Goal: Answer question/provide support

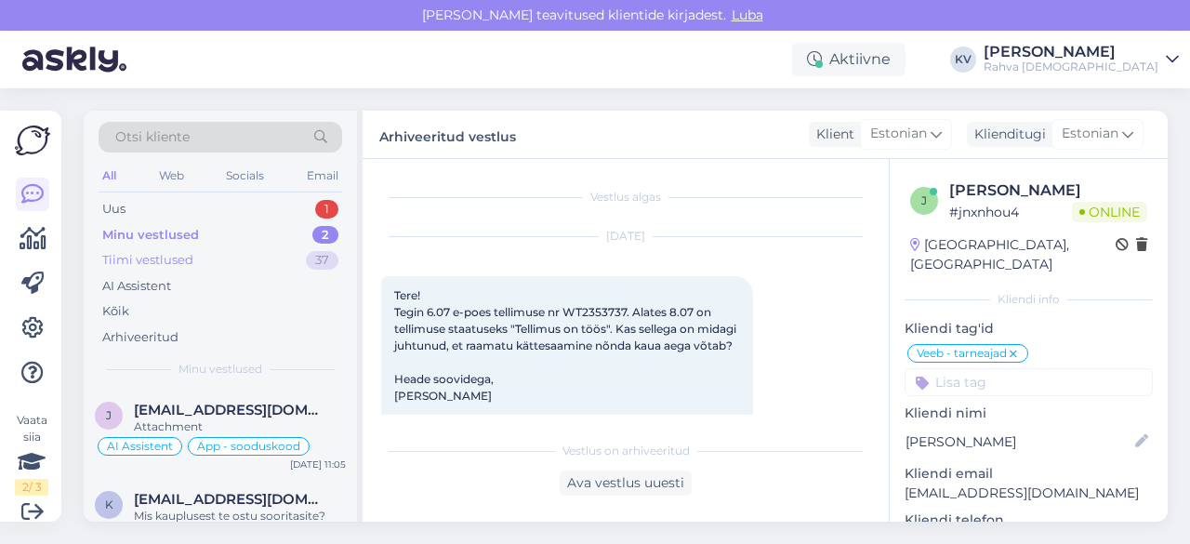
scroll to position [1454, 0]
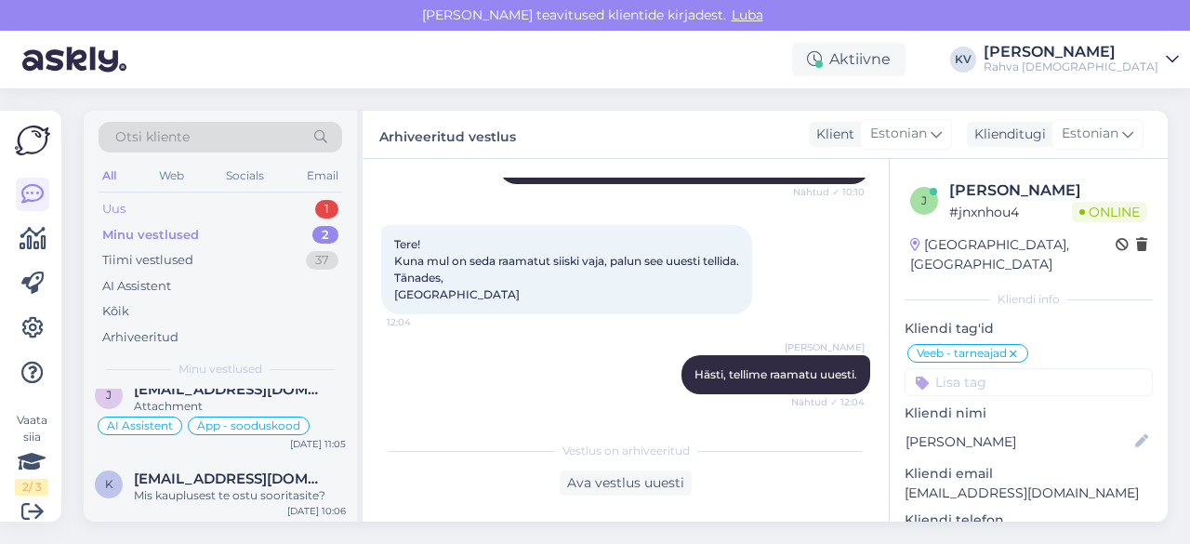
click at [173, 211] on div "Uus 1" at bounding box center [221, 209] width 244 height 26
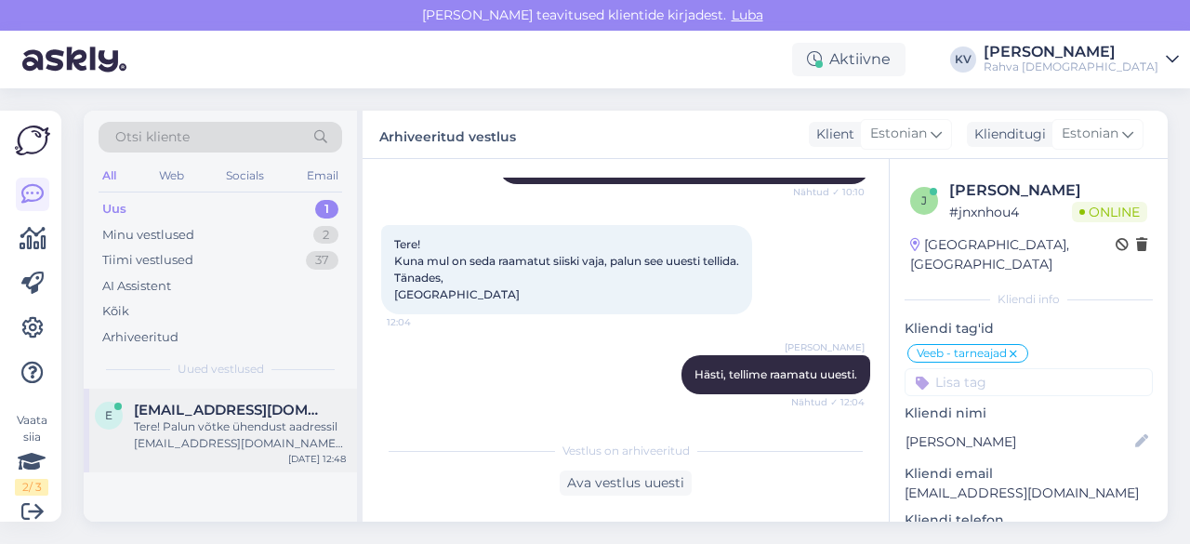
click at [165, 449] on div "Tere! Palun võtke ühendust aadressil [EMAIL_ADDRESS][DOMAIN_NAME], lisades prob…" at bounding box center [240, 434] width 212 height 33
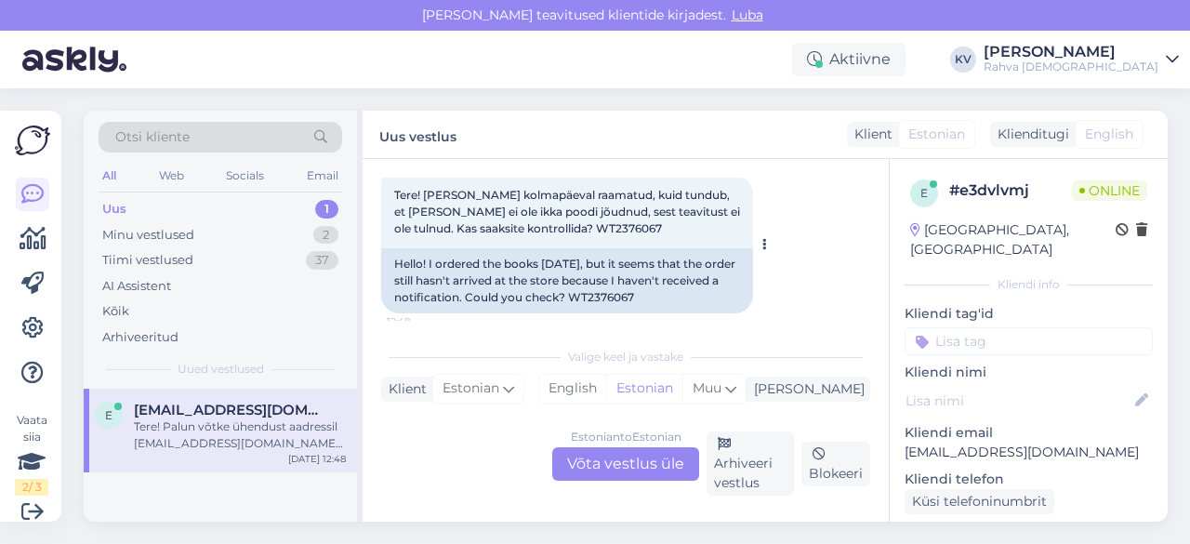
scroll to position [71, 0]
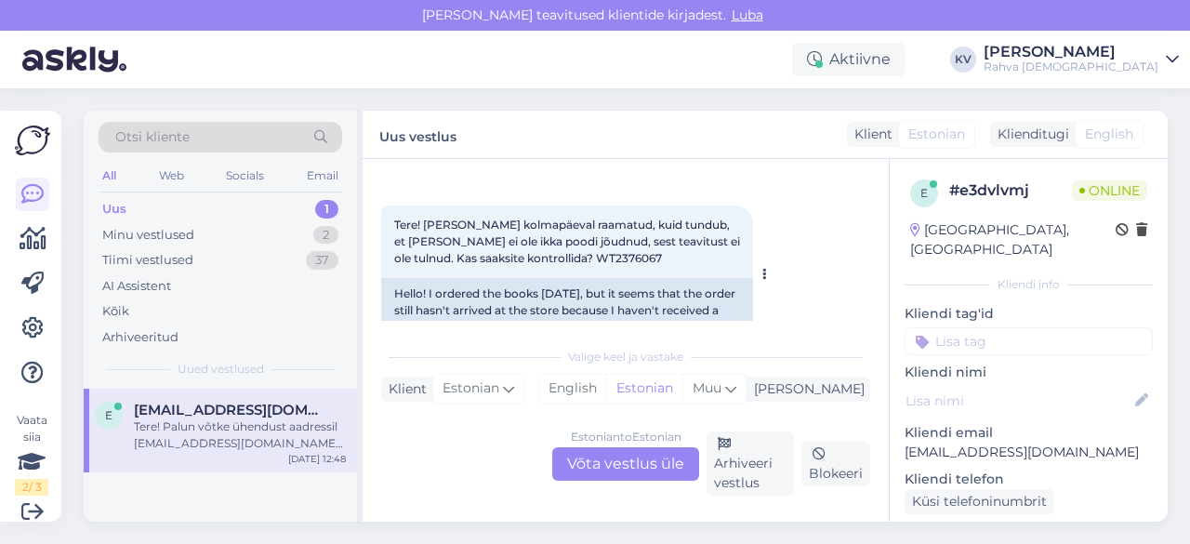
click at [553, 261] on span "Tere! [PERSON_NAME] kolmapäeval raamatud, kuid tundub, et [PERSON_NAME] ei ole …" at bounding box center [568, 241] width 349 height 47
copy div "WT2376067 12:48"
click at [595, 458] on div "Estonian to Estonian Võta vestlus üle" at bounding box center [625, 463] width 147 height 33
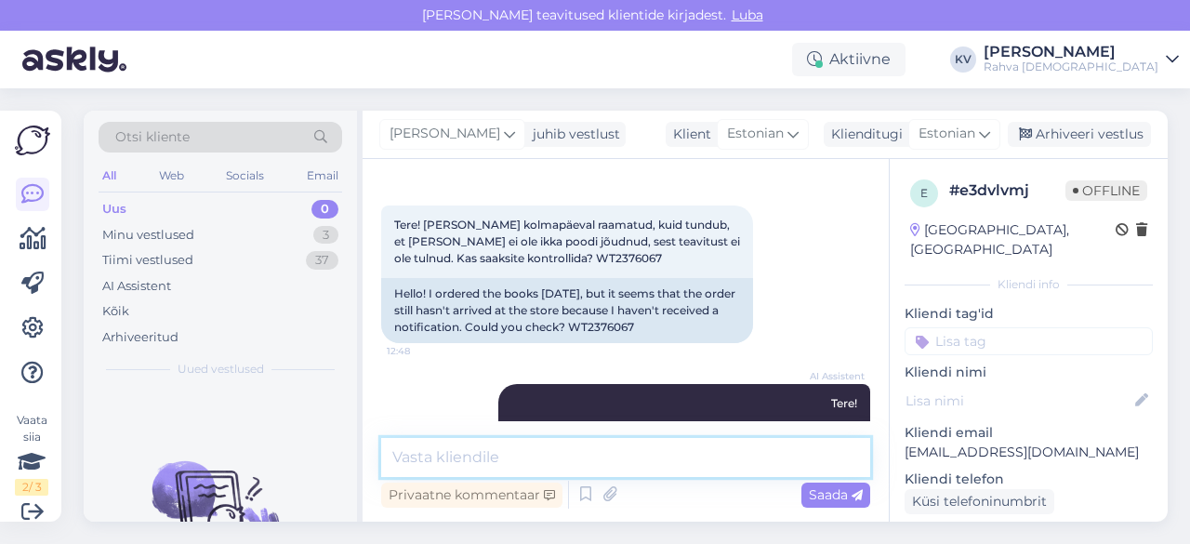
click at [509, 454] on textarea at bounding box center [625, 457] width 489 height 39
type textarea "T"
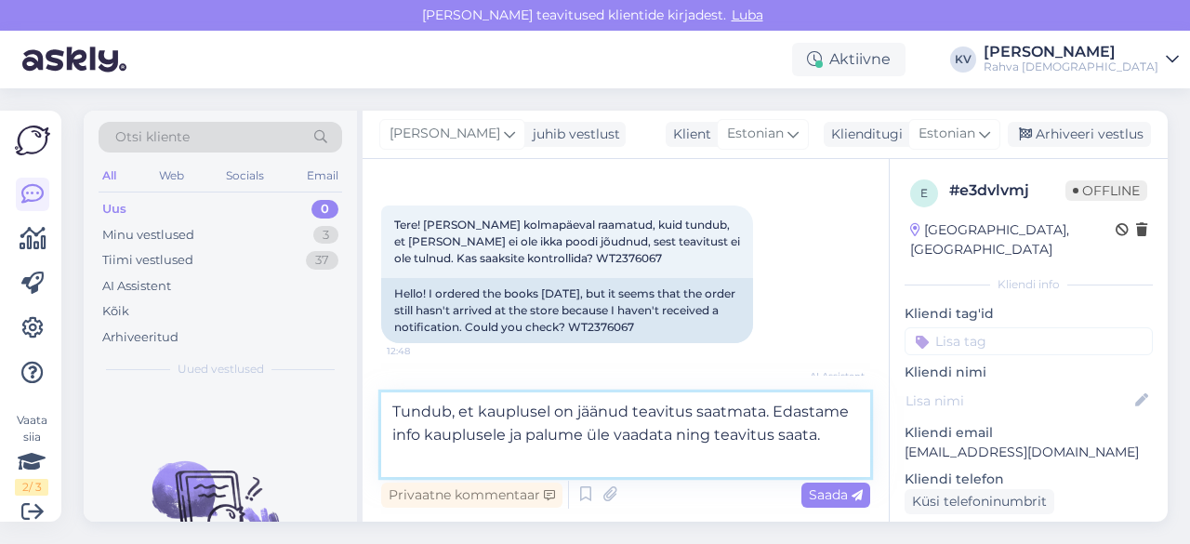
type textarea "Tundub, et kauplusel on jäänud teavitus saatmata. Edastame info kauplusele ja p…"
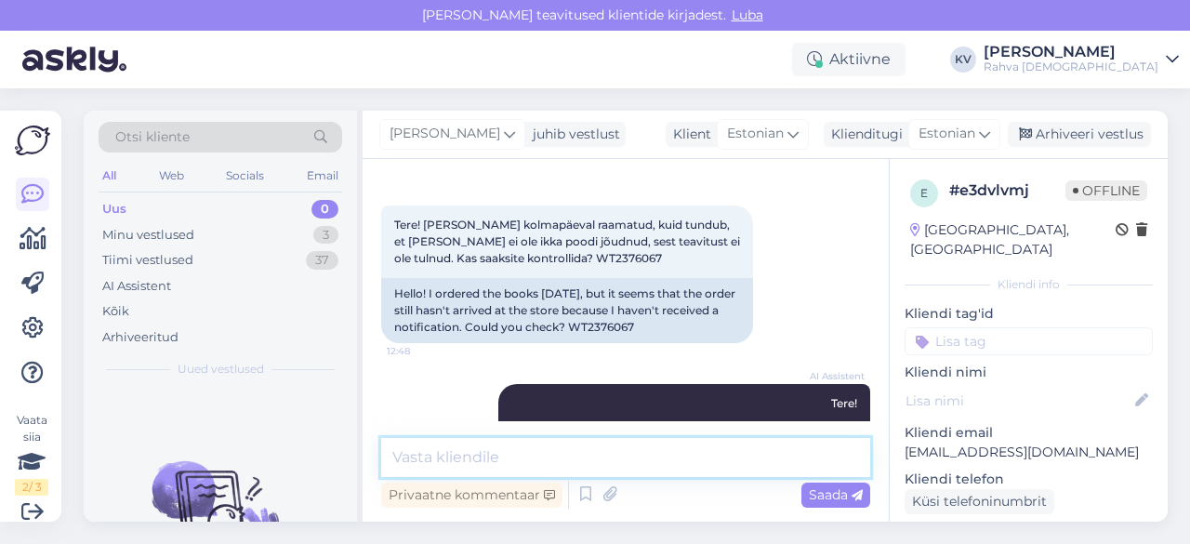
scroll to position [256, 0]
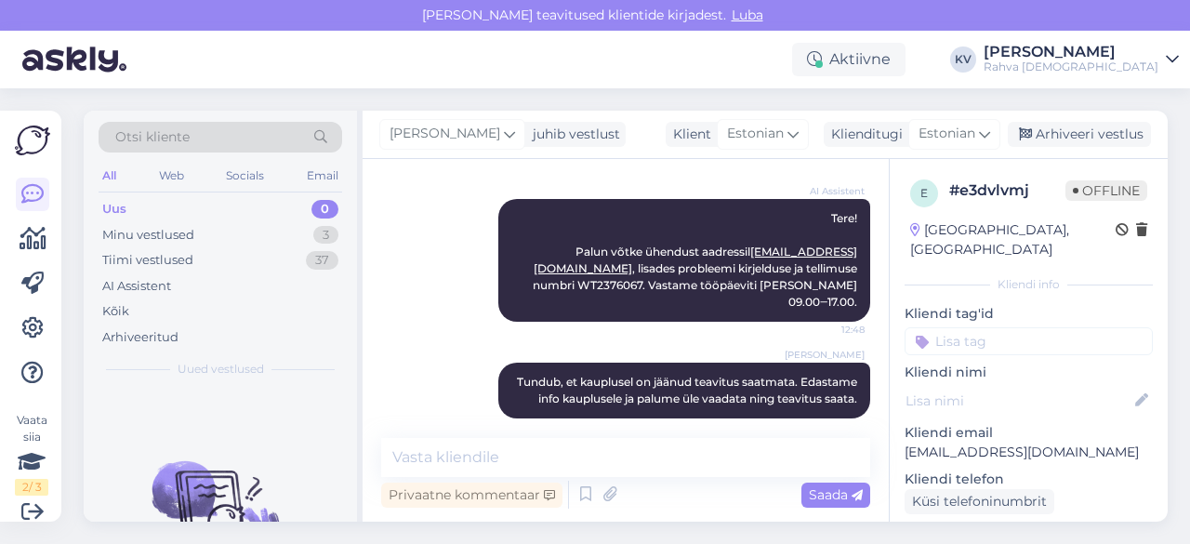
click at [982, 306] on div "Kliendi tag'id Veeb - küsimus Äpp - küsi Veeb - aegunud kinkekaart Äpp - kuidas…" at bounding box center [1029, 329] width 248 height 51
click at [977, 327] on input at bounding box center [1029, 341] width 248 height 28
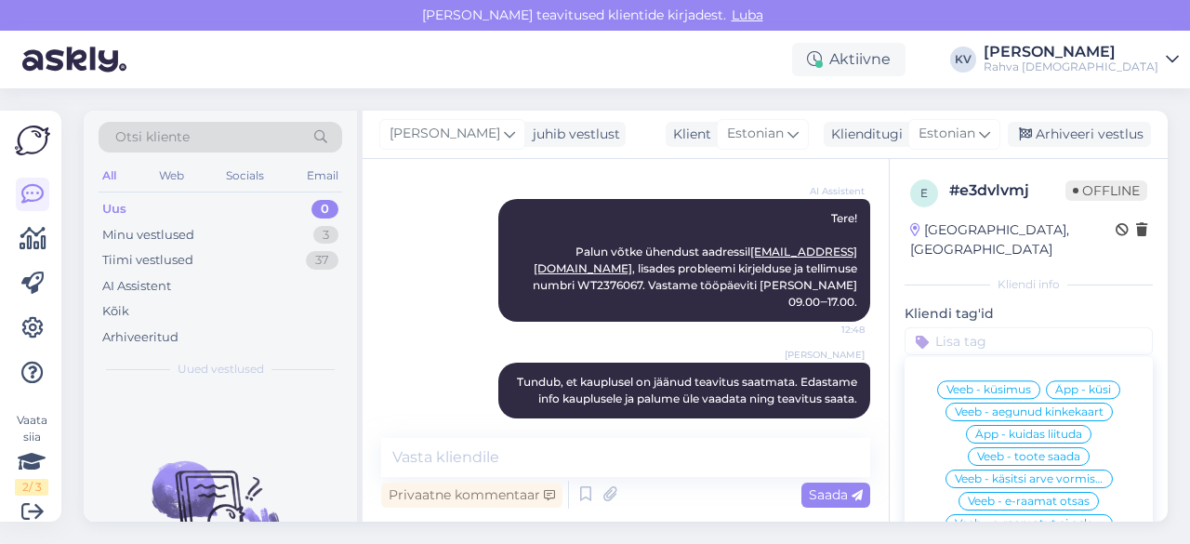
type input "J"
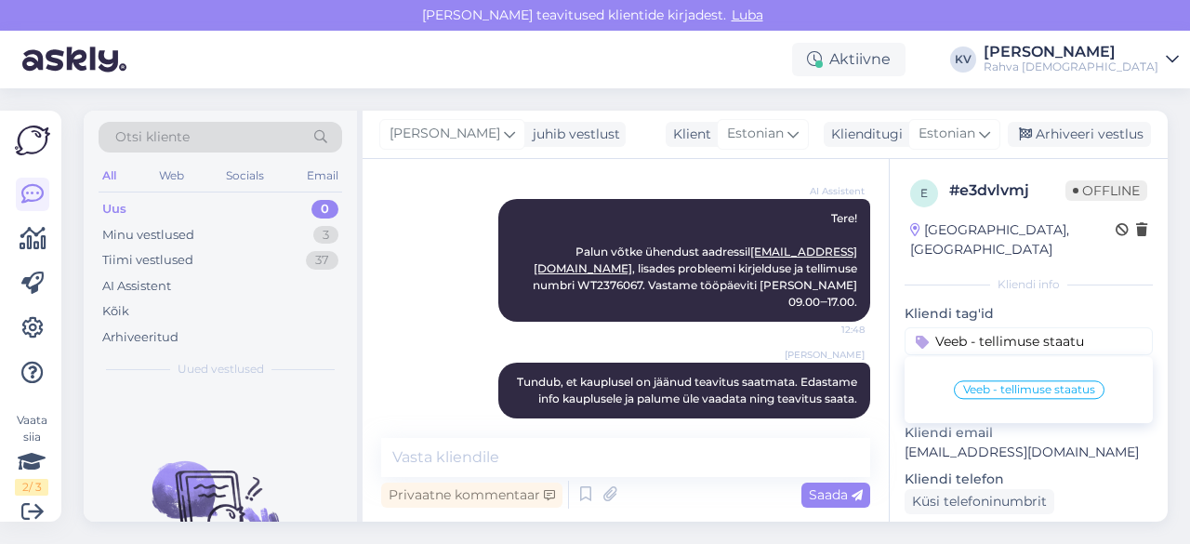
type input "Veeb - tellimuse staatus"
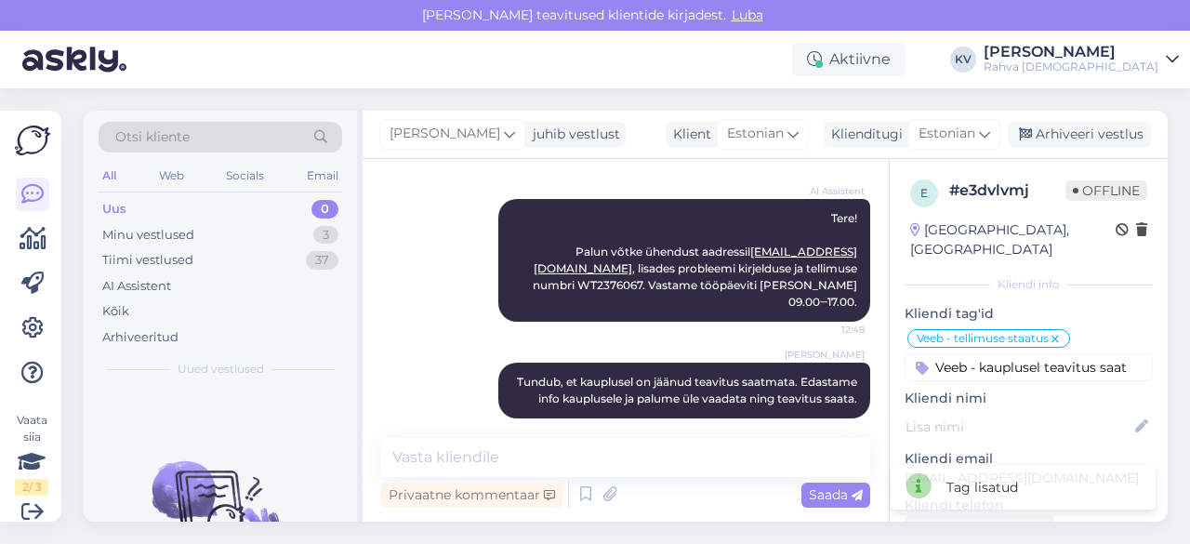
scroll to position [0, 0]
type input "Veeb - kauplusel teavitus saatmata"
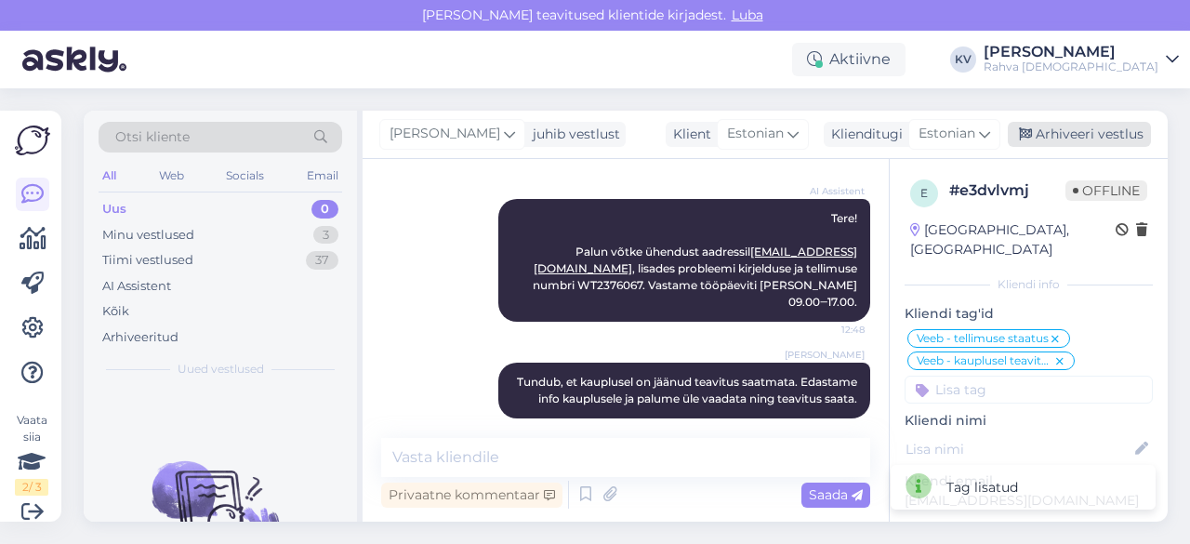
click at [1108, 137] on div "Arhiveeri vestlus" at bounding box center [1079, 134] width 143 height 25
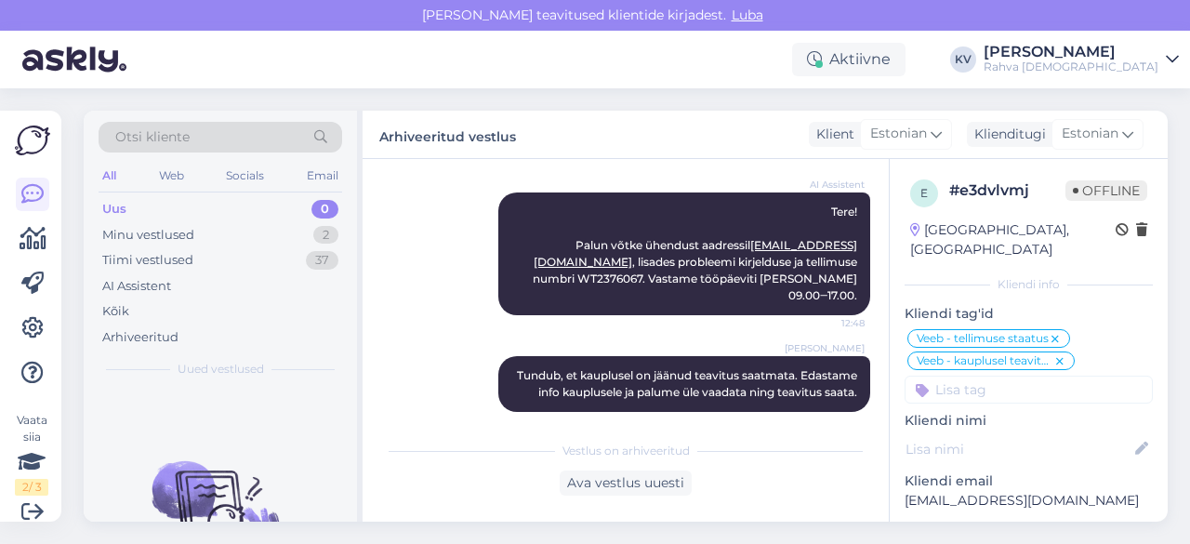
drag, startPoint x: 171, startPoint y: 229, endPoint x: 191, endPoint y: 192, distance: 41.2
click at [171, 229] on div "Minu vestlused" at bounding box center [148, 235] width 92 height 19
